Goal: Task Accomplishment & Management: Use online tool/utility

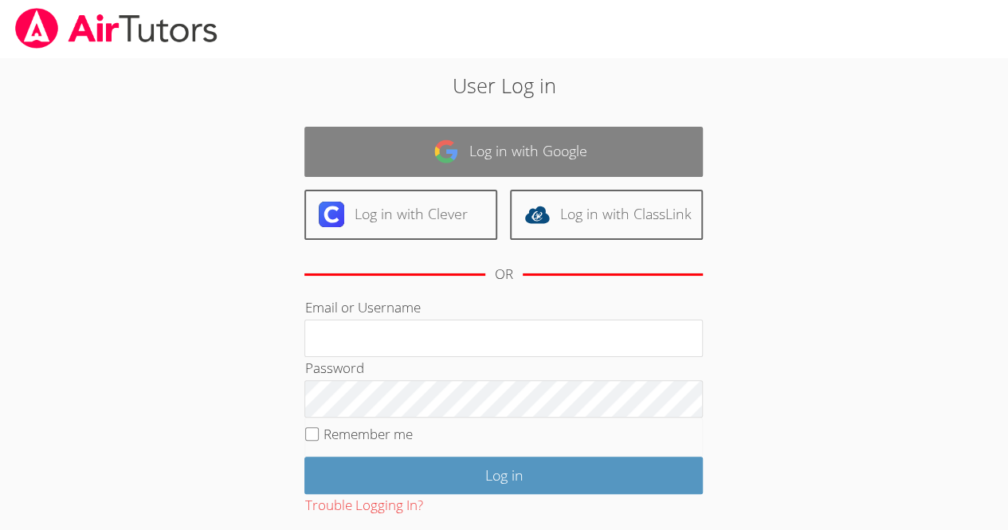
drag, startPoint x: 0, startPoint y: 0, endPoint x: 466, endPoint y: 147, distance: 489.0
click at [466, 147] on link "Log in with Google" at bounding box center [503, 152] width 399 height 50
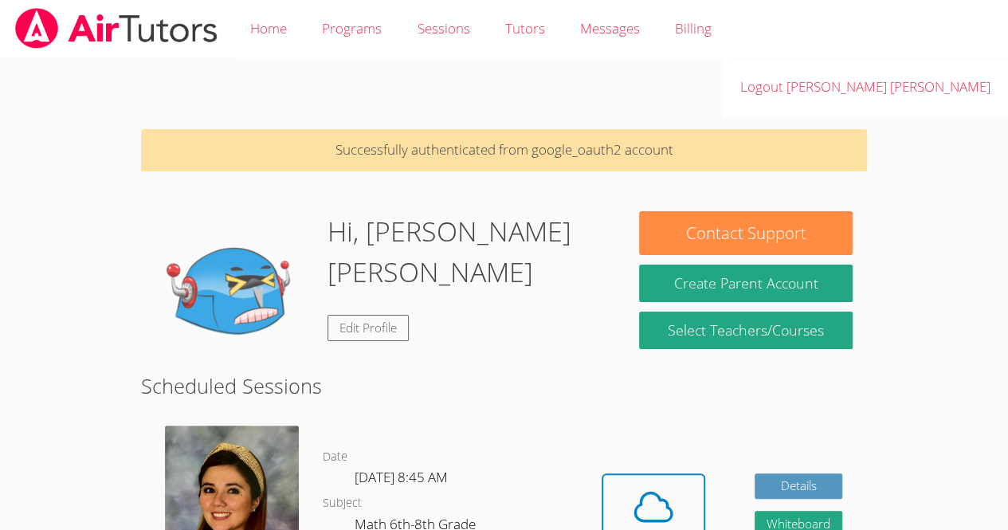
click at [233, 211] on img at bounding box center [234, 290] width 159 height 159
click at [227, 250] on img at bounding box center [234, 290] width 159 height 159
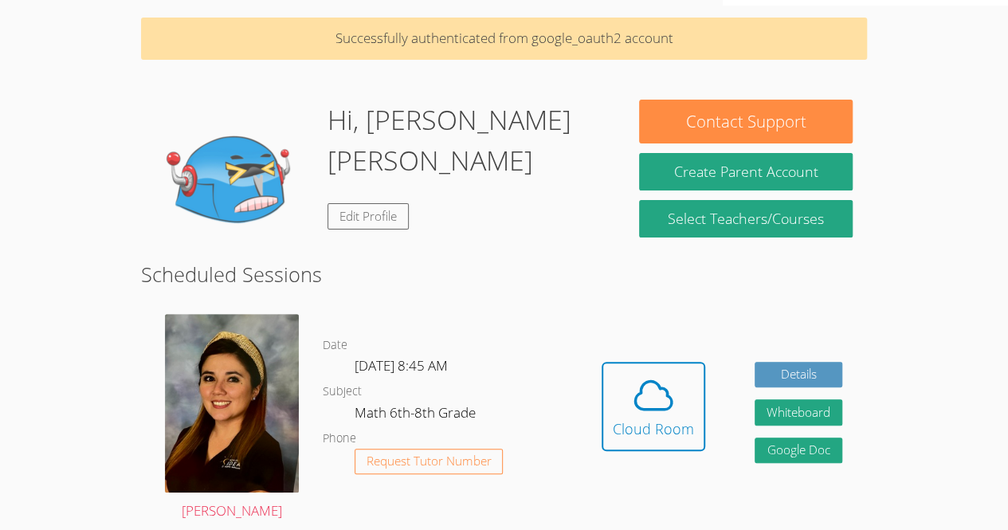
scroll to position [92, 0]
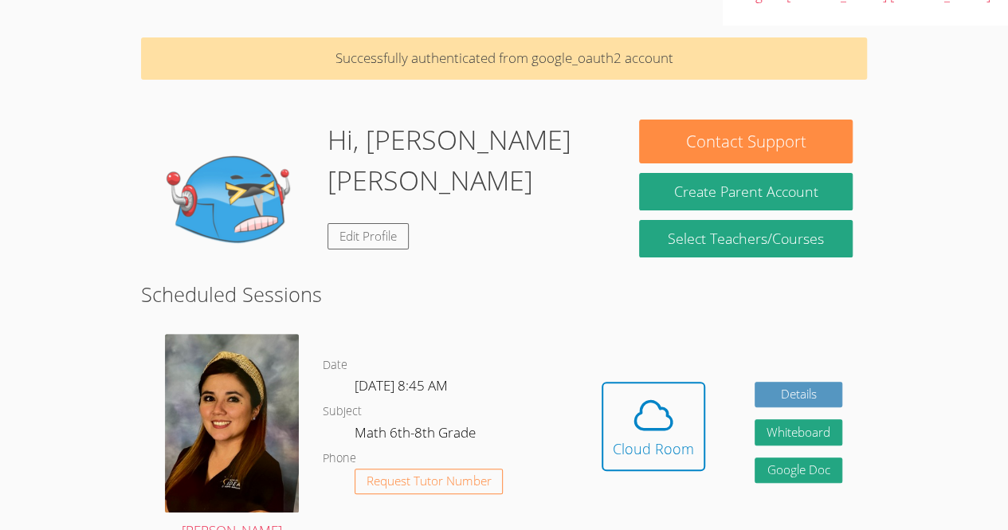
click at [367, 167] on div "Hi, Mileydi Eliza Edit Profile" at bounding box center [469, 199] width 283 height 159
click at [352, 223] on link "Edit Profile" at bounding box center [368, 236] width 81 height 26
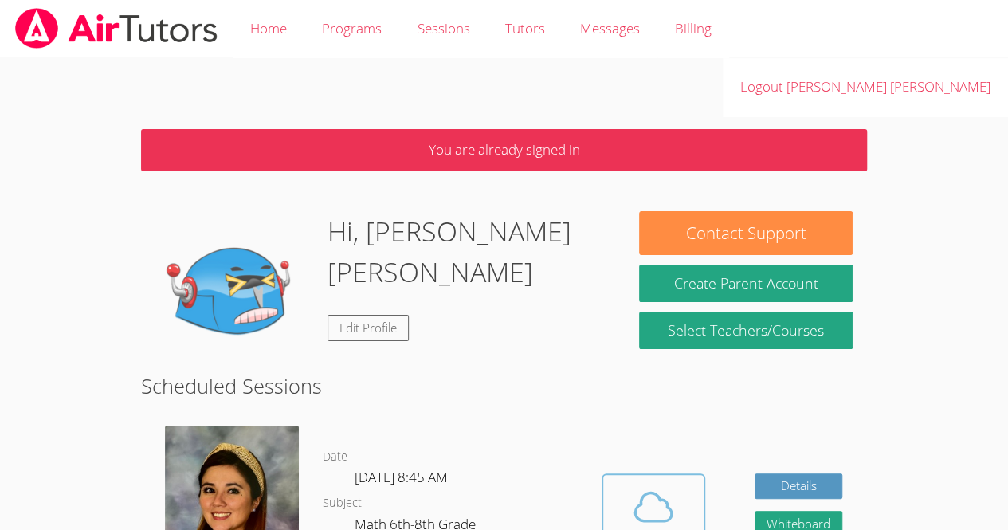
click at [639, 485] on icon at bounding box center [653, 507] width 45 height 45
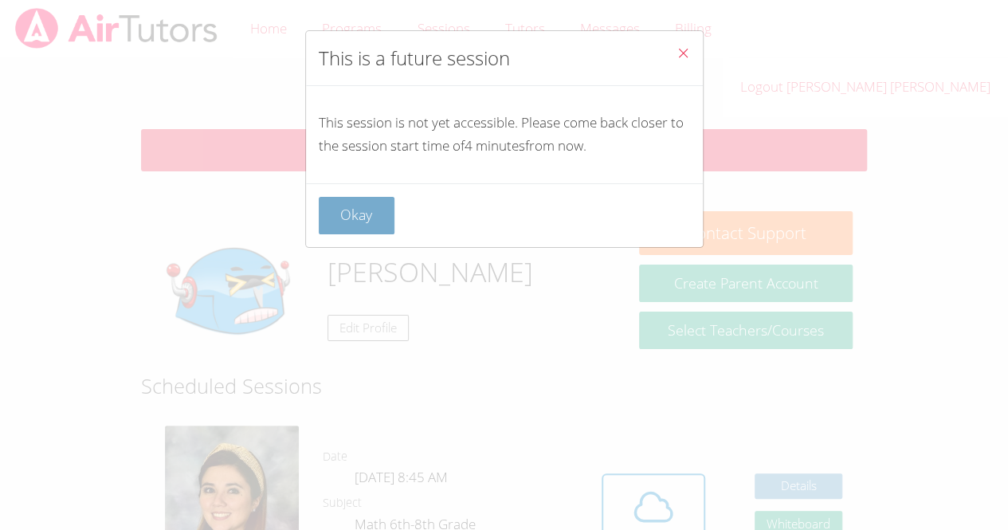
click at [332, 197] on button "Okay" at bounding box center [357, 215] width 77 height 37
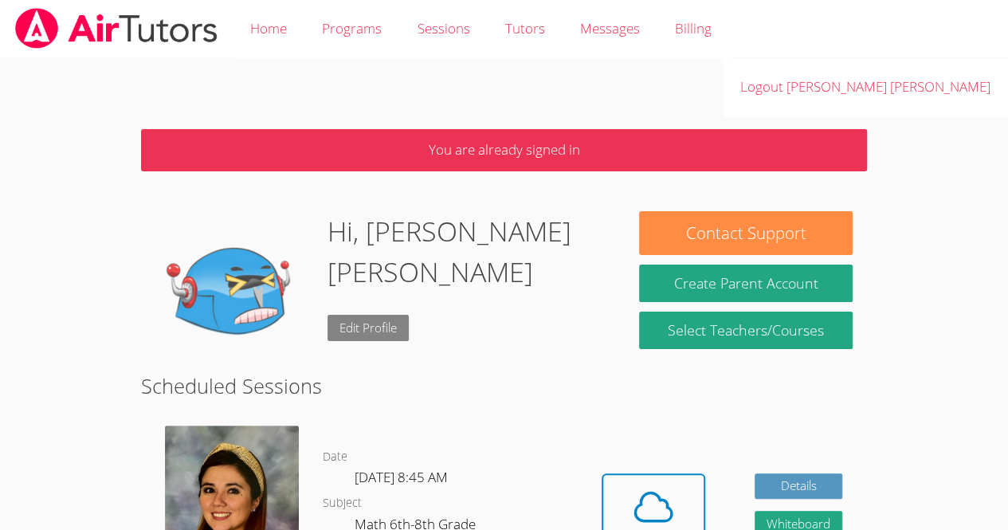
click at [340, 315] on link "Edit Profile" at bounding box center [368, 328] width 81 height 26
click at [654, 485] on icon at bounding box center [653, 507] width 45 height 45
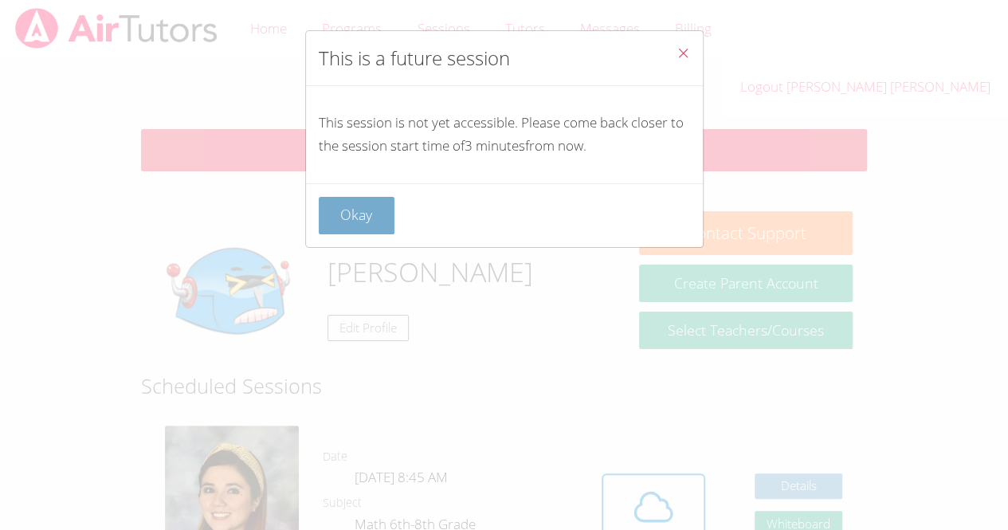
click at [339, 230] on button "Okay" at bounding box center [357, 215] width 77 height 37
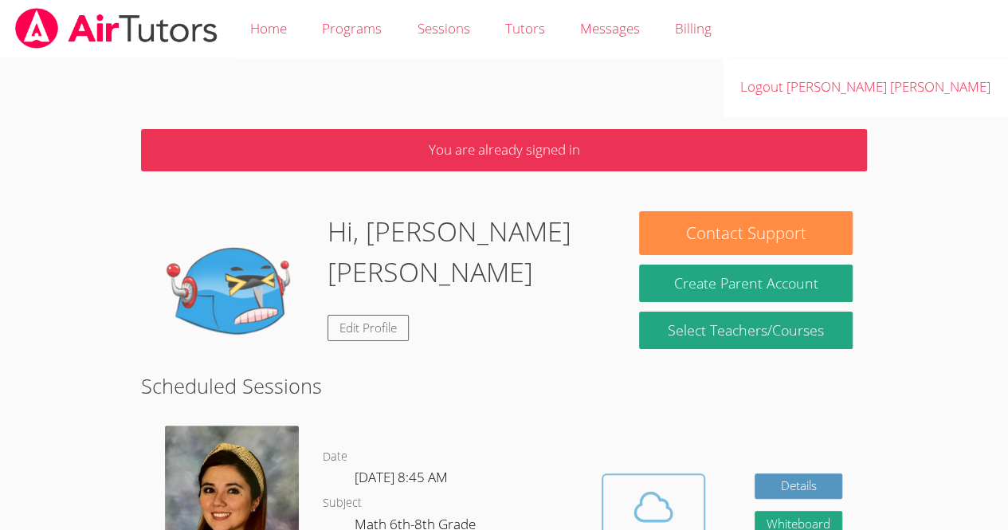
click at [665, 485] on icon at bounding box center [653, 507] width 45 height 45
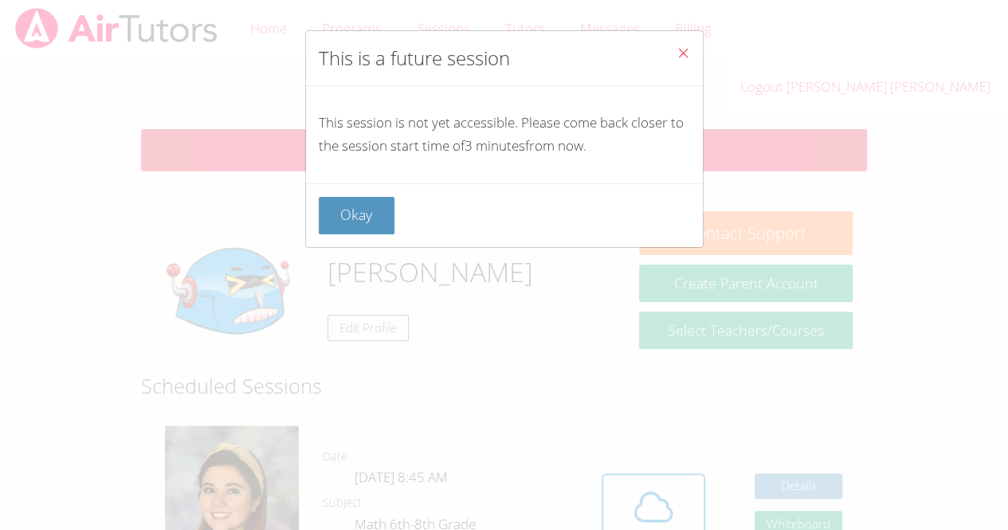
click at [677, 49] on icon "Close" at bounding box center [684, 53] width 14 height 14
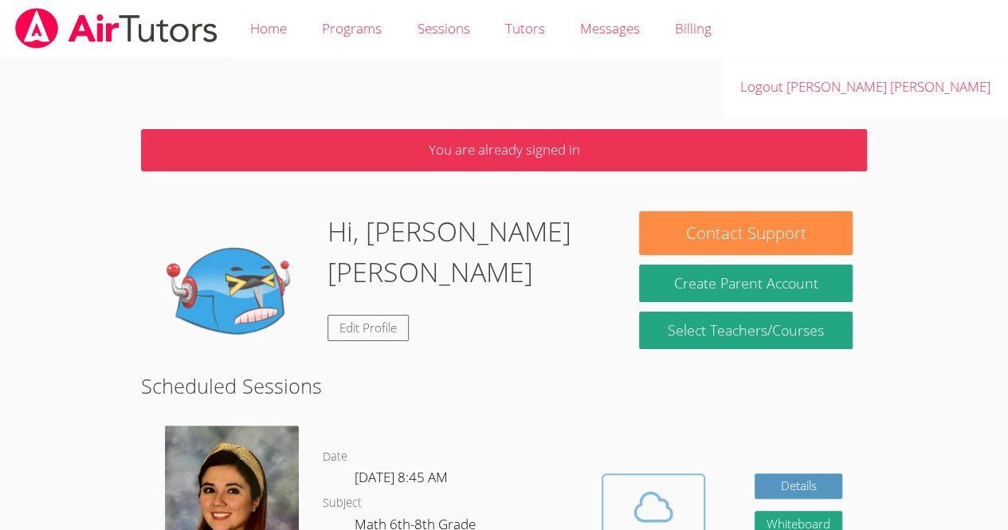
click at [685, 485] on span at bounding box center [653, 507] width 81 height 45
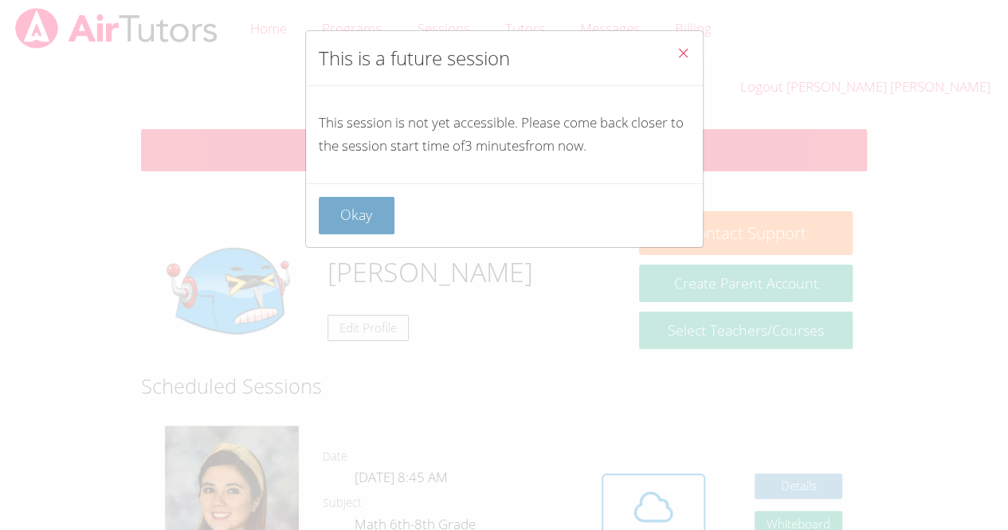
click at [368, 218] on button "Okay" at bounding box center [357, 215] width 77 height 37
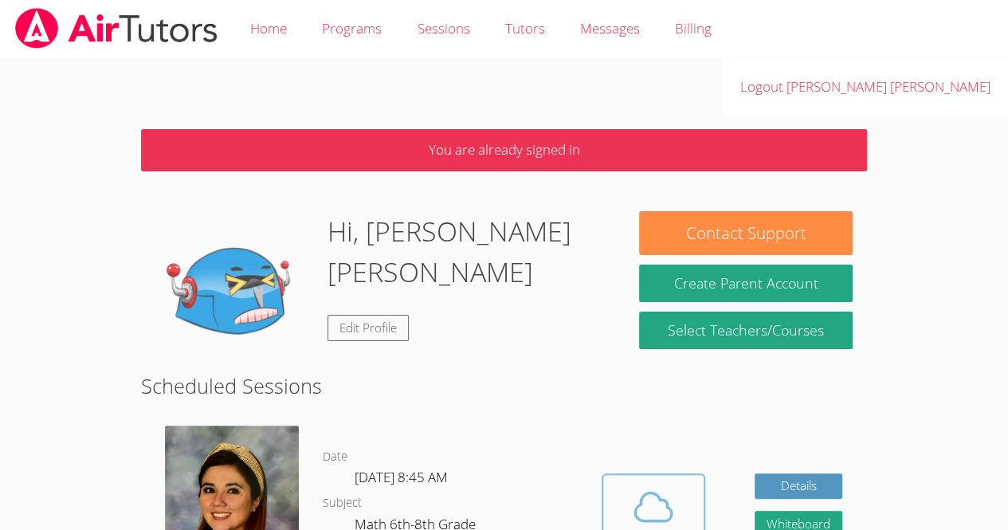
click at [671, 529] on div "Cloud Room" at bounding box center [653, 540] width 81 height 22
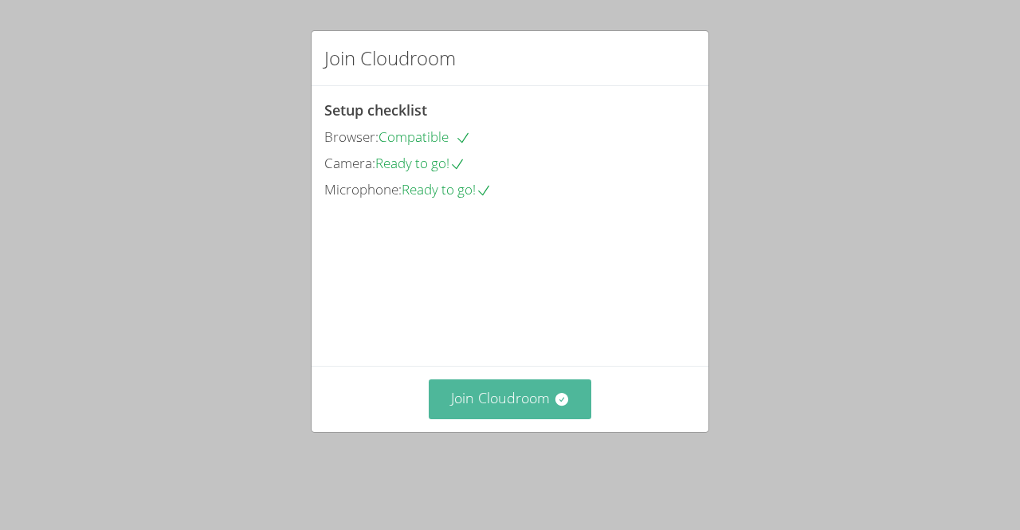
click at [528, 418] on button "Join Cloudroom" at bounding box center [510, 398] width 163 height 39
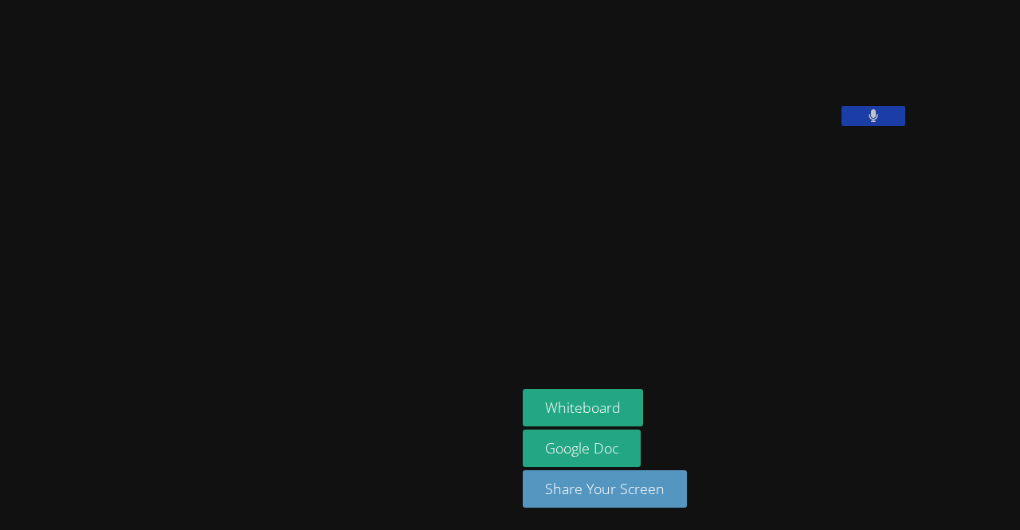
click at [308, 375] on div at bounding box center [258, 264] width 504 height 517
click at [523, 408] on button "Whiteboard" at bounding box center [583, 407] width 120 height 37
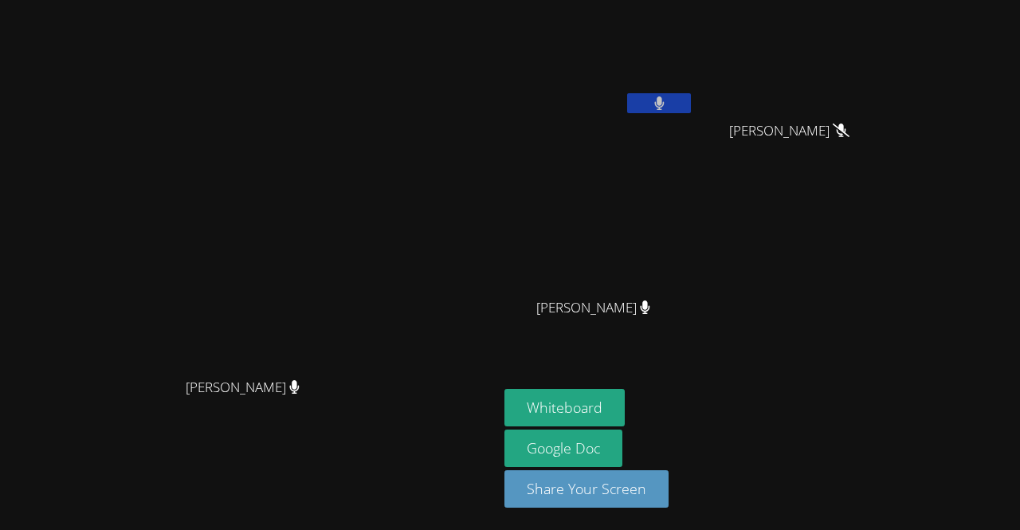
click at [890, 62] on video at bounding box center [796, 59] width 190 height 107
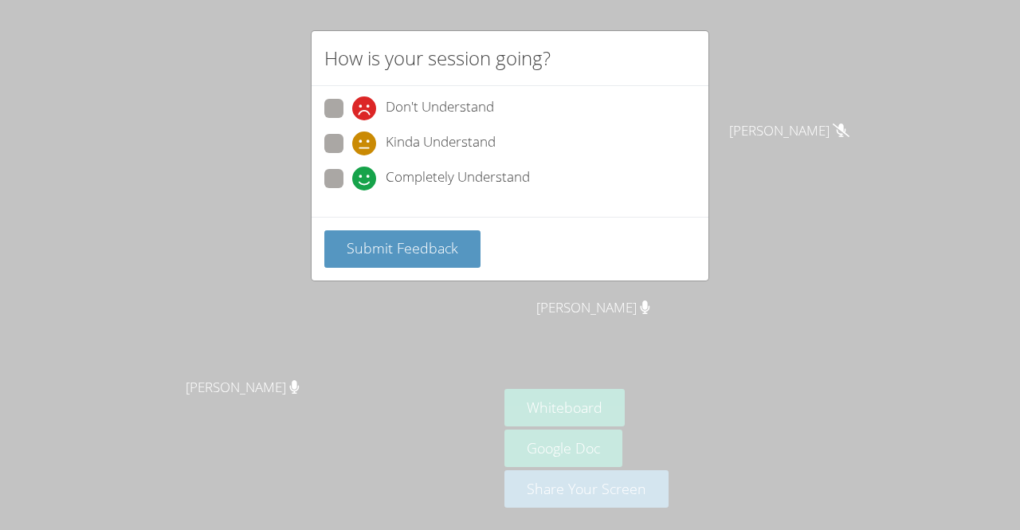
click at [352, 190] on span at bounding box center [352, 190] width 0 height 0
click at [352, 183] on input "Completely Understand" at bounding box center [359, 176] width 14 height 14
radio input "true"
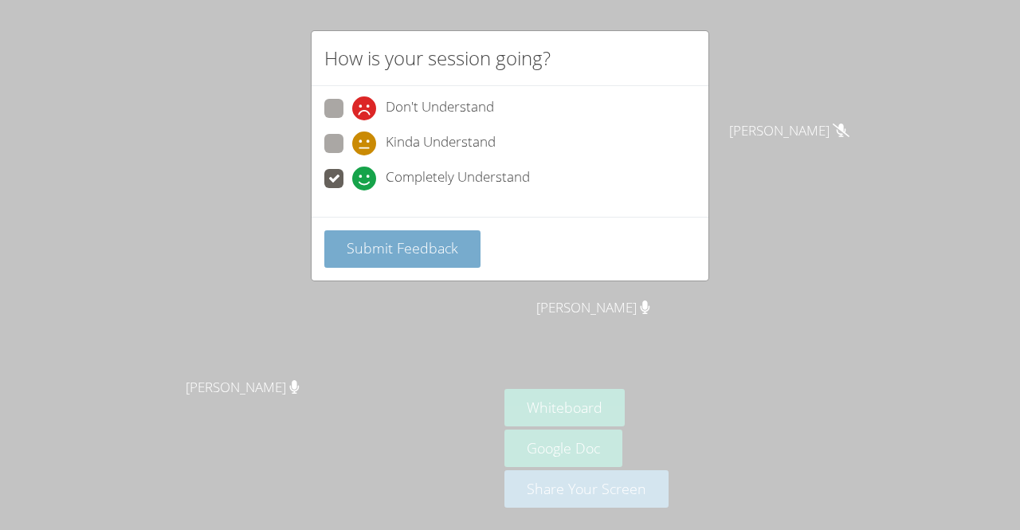
click at [419, 252] on span "Submit Feedback" at bounding box center [403, 247] width 112 height 19
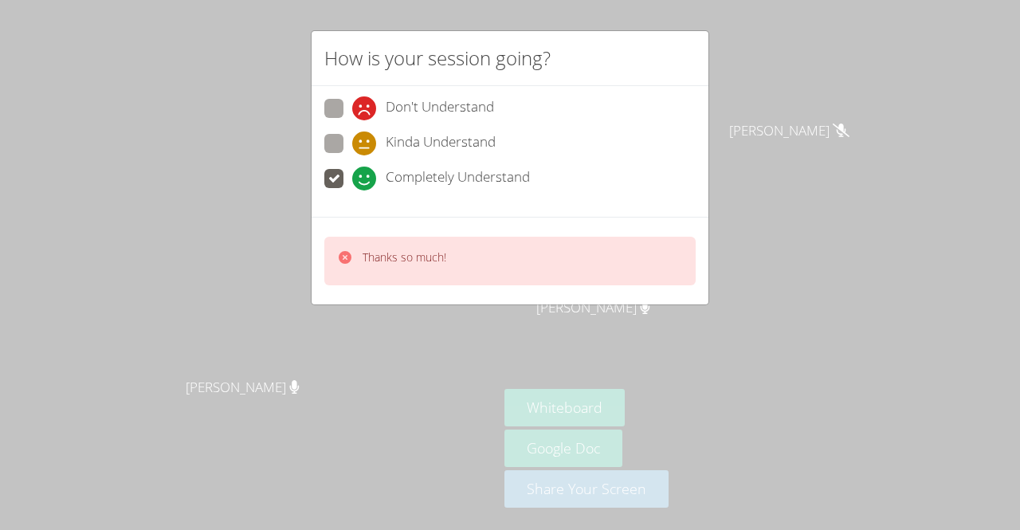
click at [471, 285] on div "Thanks so much!" at bounding box center [510, 261] width 397 height 88
